Goal: Navigation & Orientation: Find specific page/section

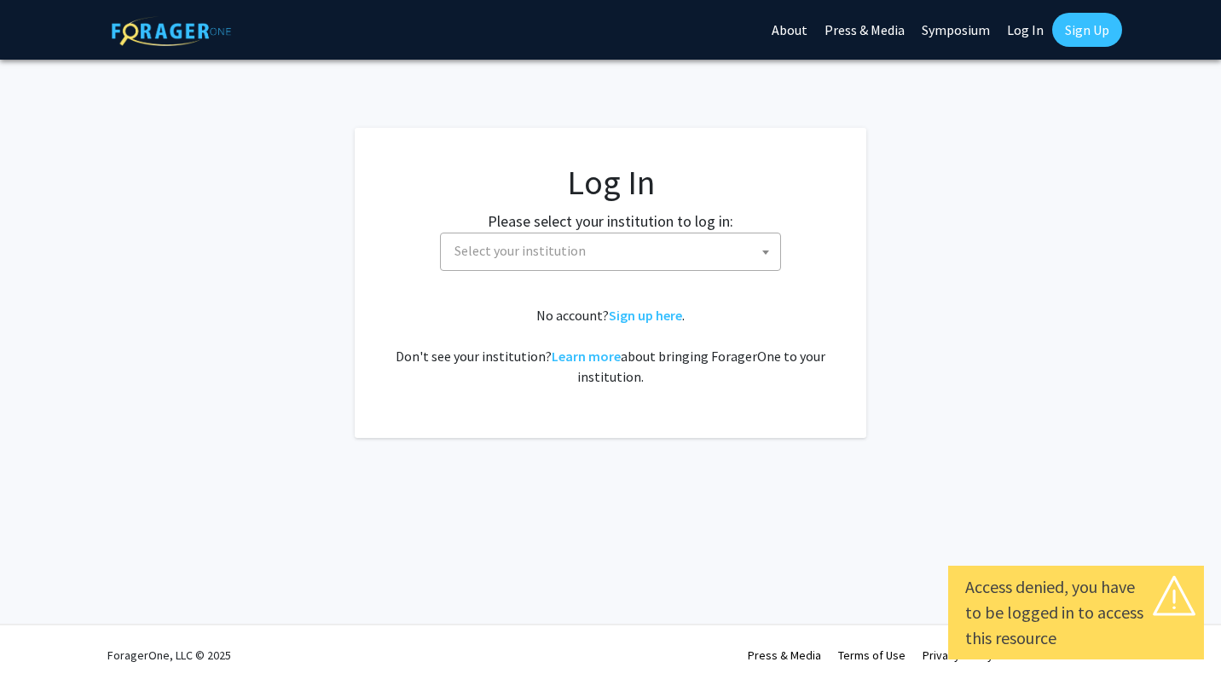
select select
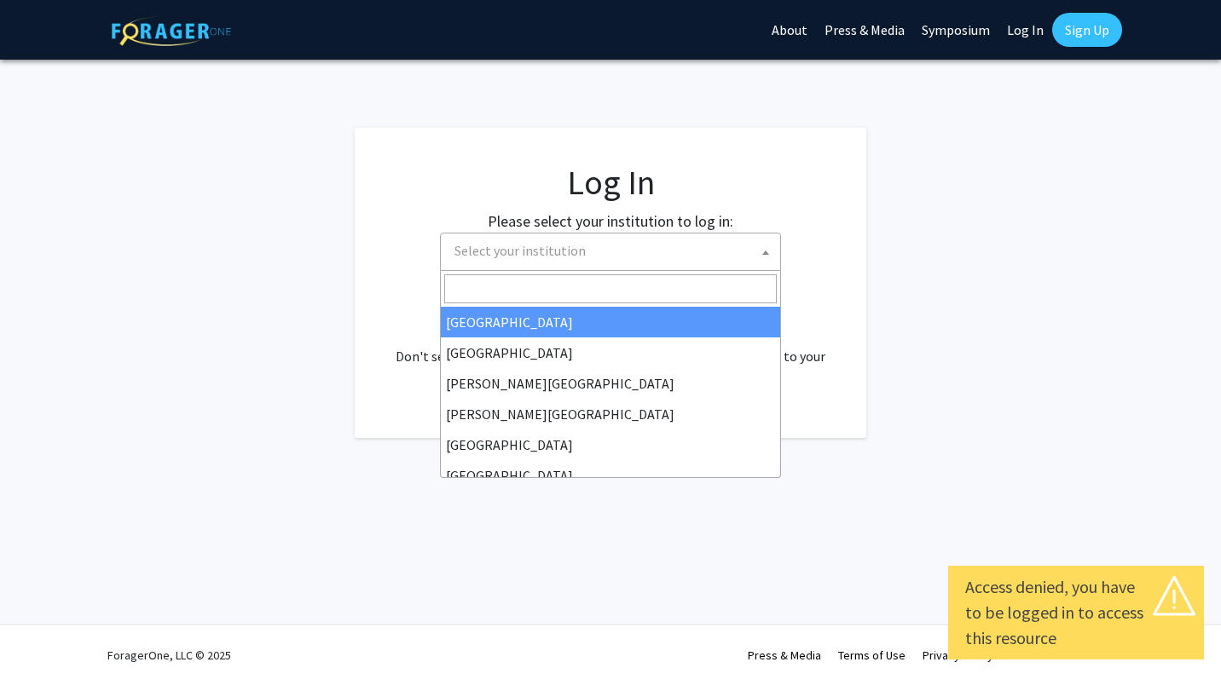
click at [587, 264] on span "Select your institution" at bounding box center [614, 251] width 332 height 35
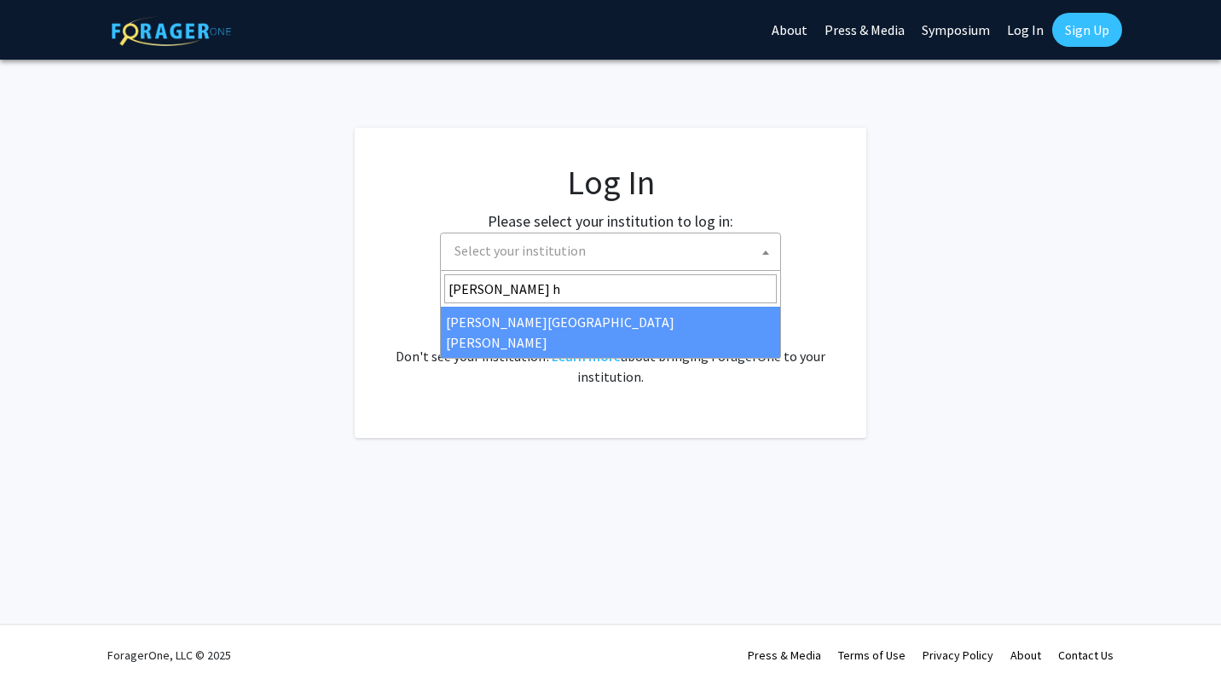
type input "johns h"
select select "1"
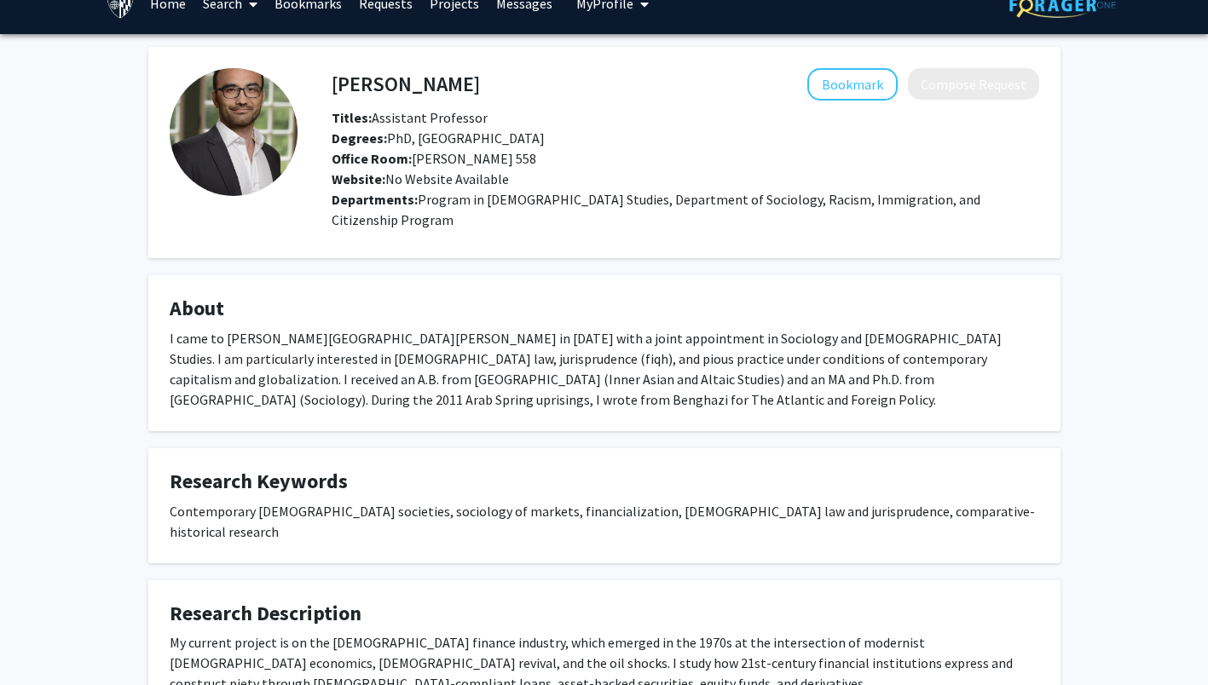
scroll to position [164, 0]
